Goal: Task Accomplishment & Management: Manage account settings

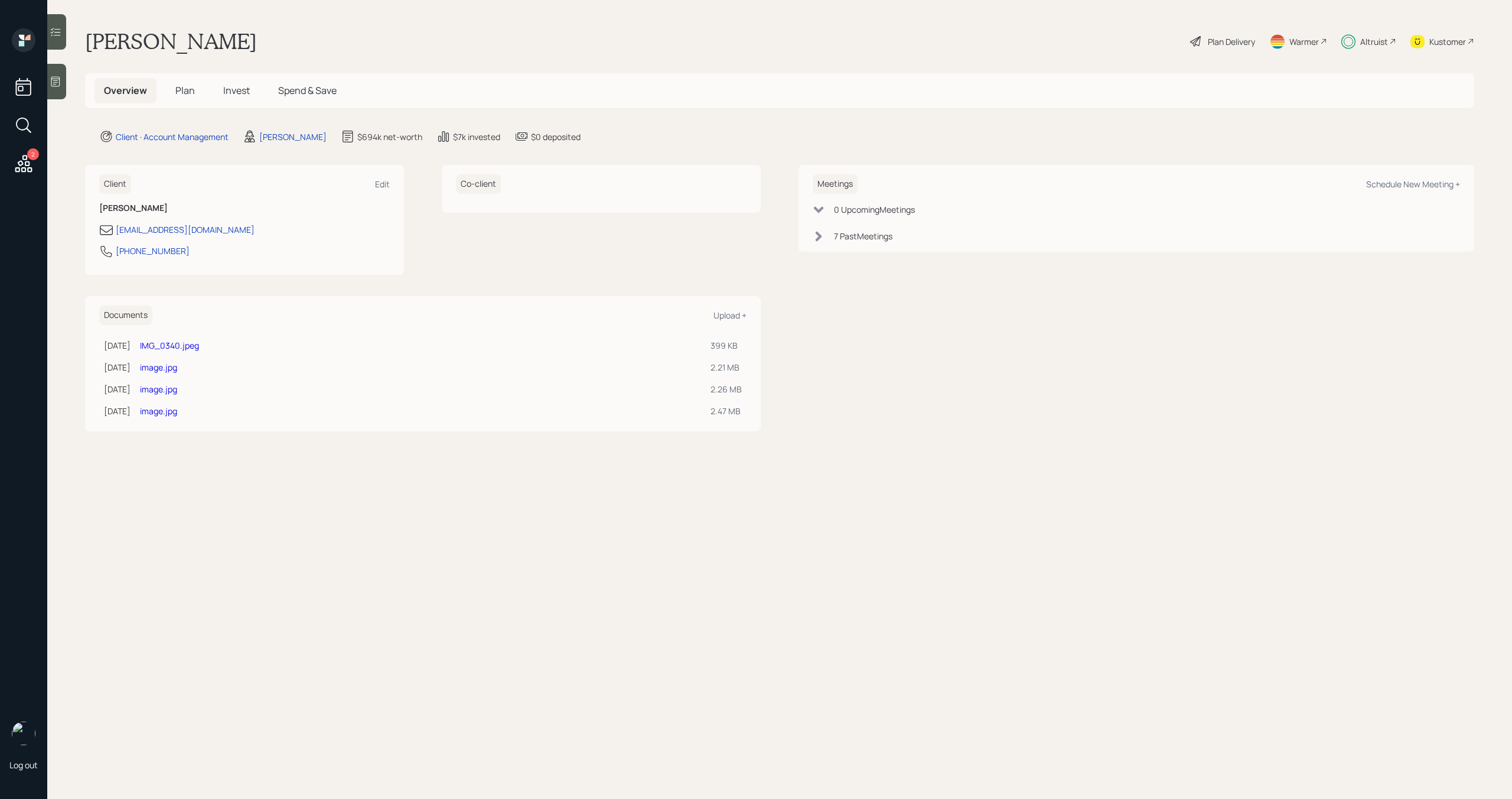
click at [34, 155] on div "2" at bounding box center [33, 154] width 12 height 12
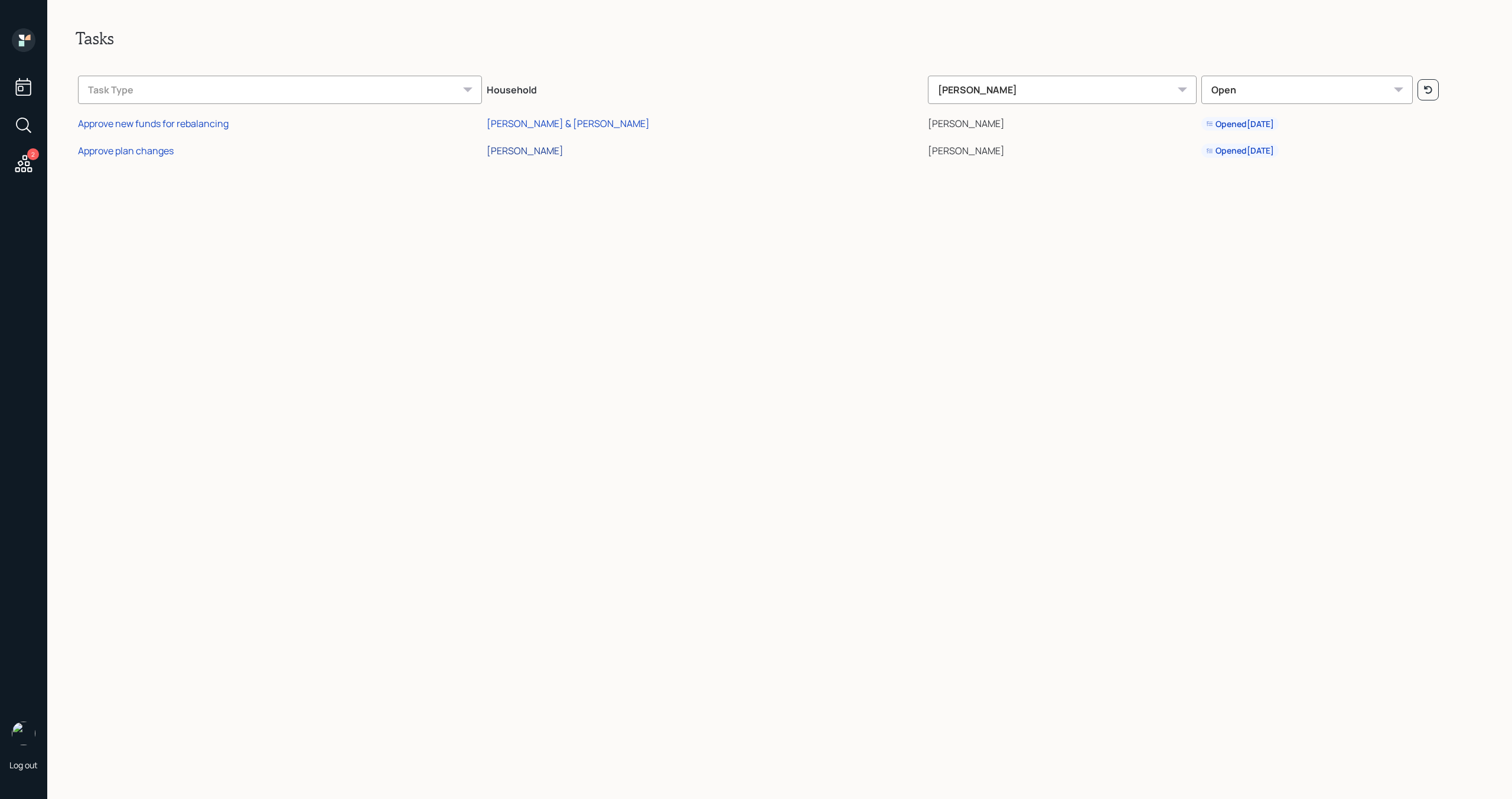
click at [548, 148] on div "[PERSON_NAME]" at bounding box center [525, 150] width 76 height 13
